Goal: Consume media (video, audio): Consume media (video, audio)

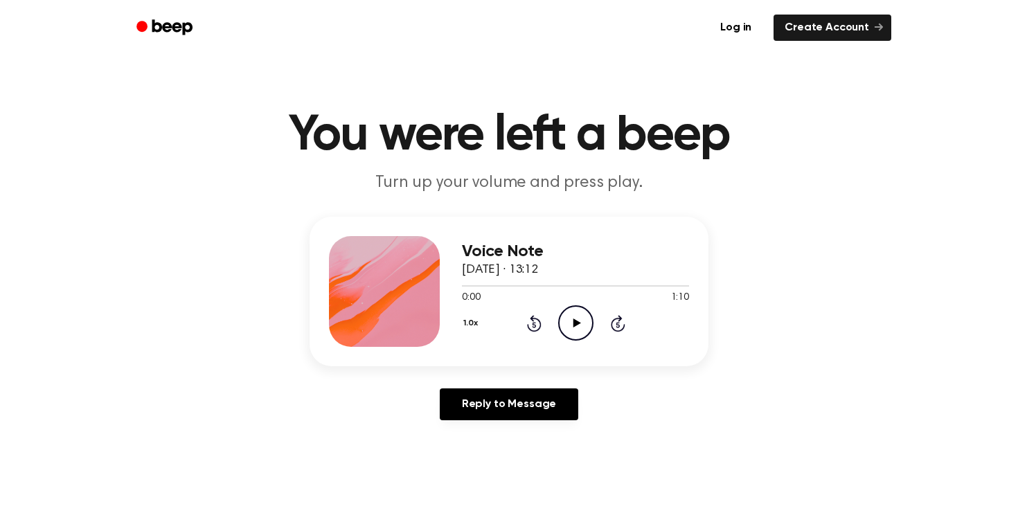
click at [568, 321] on icon "Play Audio" at bounding box center [575, 322] width 35 height 35
drag, startPoint x: 563, startPoint y: 283, endPoint x: 513, endPoint y: 284, distance: 50.6
click at [513, 284] on div at bounding box center [575, 285] width 227 height 11
drag, startPoint x: 573, startPoint y: 283, endPoint x: 540, endPoint y: 285, distance: 33.3
click at [540, 285] on div at bounding box center [575, 285] width 227 height 11
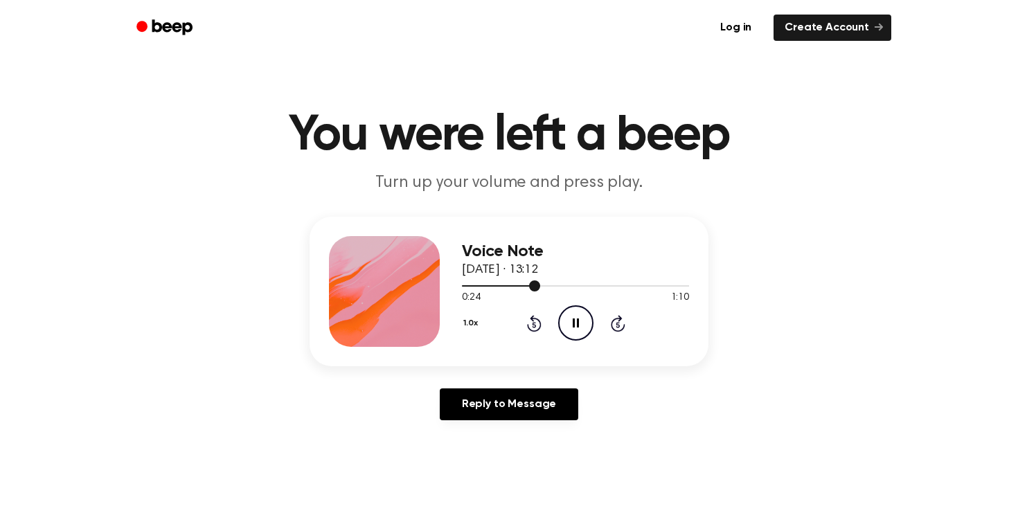
click at [540, 285] on div at bounding box center [575, 285] width 227 height 11
click at [497, 286] on div at bounding box center [575, 285] width 227 height 1
click at [585, 329] on icon "Play Audio" at bounding box center [575, 322] width 35 height 35
click at [579, 321] on icon "Pause Audio" at bounding box center [575, 322] width 35 height 35
click at [576, 320] on icon "Play Audio" at bounding box center [575, 322] width 35 height 35
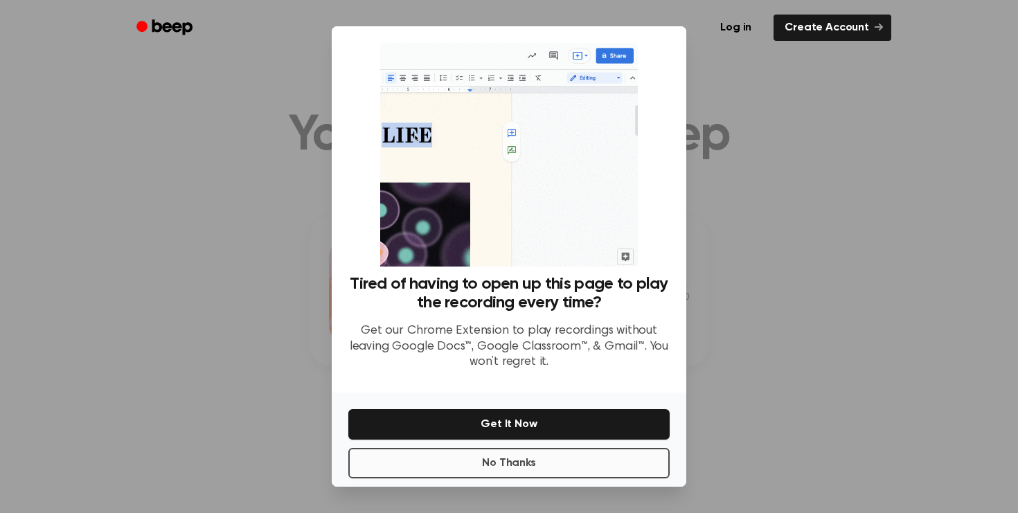
click at [503, 348] on p "Get our Chrome Extension to play recordings without leaving Google Docs™, Googl…" at bounding box center [508, 346] width 321 height 47
click at [493, 463] on button "No Thanks" at bounding box center [508, 463] width 321 height 30
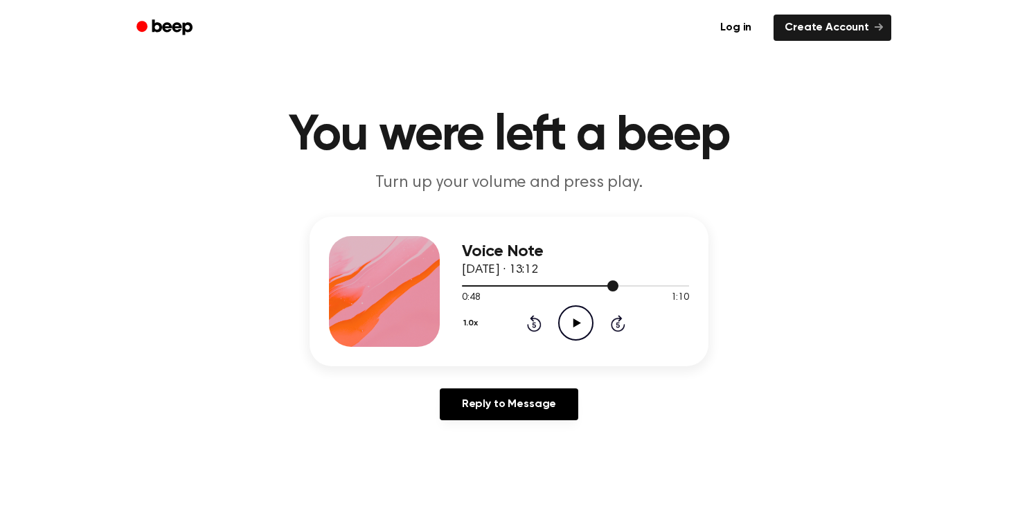
drag, startPoint x: 579, startPoint y: 287, endPoint x: 553, endPoint y: 287, distance: 26.3
click at [553, 287] on div at bounding box center [575, 285] width 227 height 11
click at [571, 325] on icon "Play Audio" at bounding box center [575, 322] width 35 height 35
drag, startPoint x: 530, startPoint y: 287, endPoint x: 517, endPoint y: 287, distance: 13.2
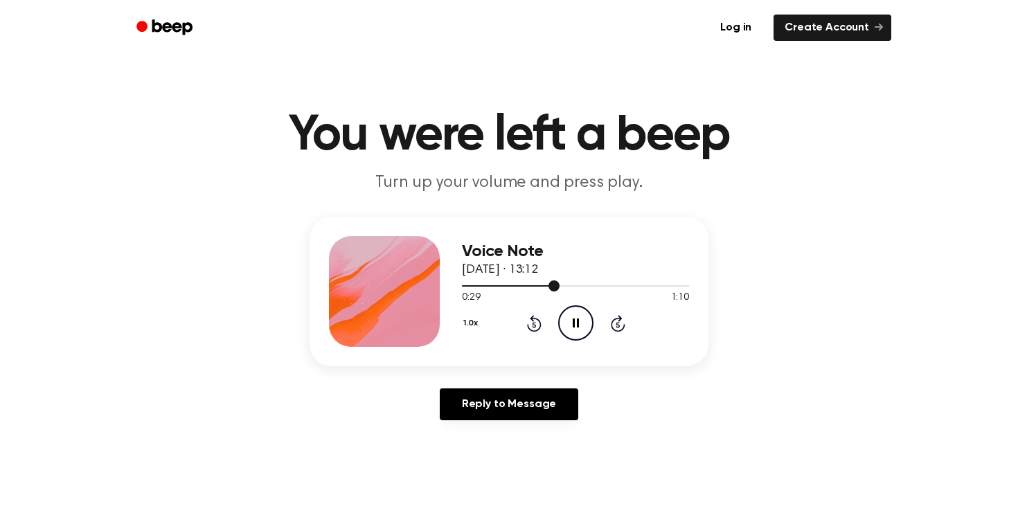
click at [517, 287] on div at bounding box center [575, 285] width 227 height 11
